Goal: Connect with others: Establish contact or relationships with other users

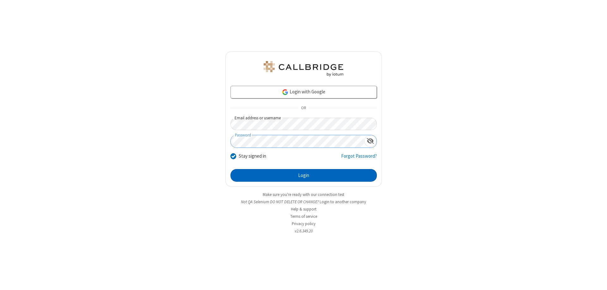
click at [303, 175] on button "Login" at bounding box center [303, 175] width 146 height 13
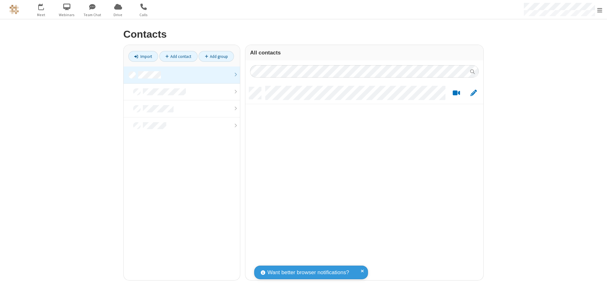
click at [182, 75] on link at bounding box center [182, 74] width 116 height 17
click at [178, 56] on link "Add contact" at bounding box center [178, 56] width 38 height 11
